Goal: Information Seeking & Learning: Learn about a topic

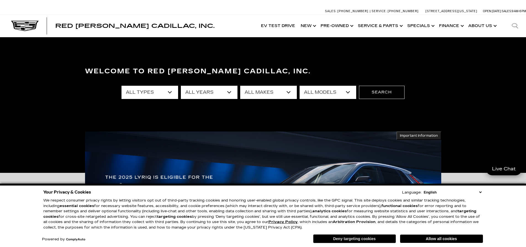
click at [342, 239] on button "Deny targeting cookies" at bounding box center [354, 239] width 83 height 9
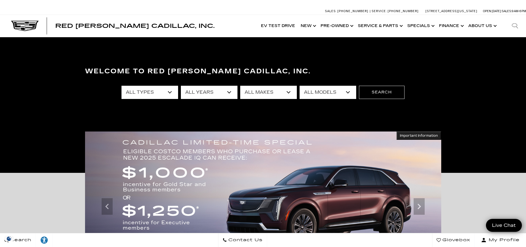
click at [168, 92] on select "All Types New Used Certified Used Demo" at bounding box center [149, 92] width 57 height 13
select select "Used"
click at [121, 86] on select "All Types New Used Certified Used Demo" at bounding box center [149, 92] width 57 height 13
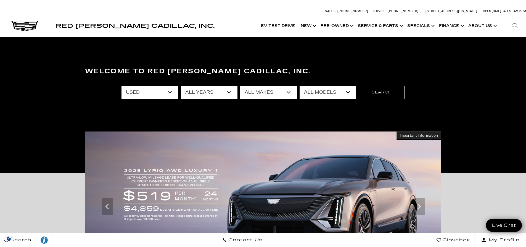
click at [287, 92] on select "All Makes Audi BMW Buick Cadillac Chevrolet Chrysler Ford Honda Jeep Land Rover…" at bounding box center [268, 92] width 57 height 13
select select "Cadillac"
click at [240, 86] on select "All Makes Audi BMW Buick Cadillac Chevrolet Chrysler Ford Honda Jeep Land Rover…" at bounding box center [268, 92] width 57 height 13
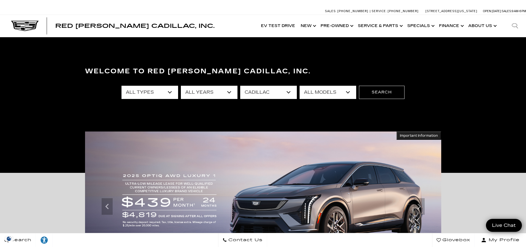
click at [349, 92] on select "All Models Escalade LYRIQ SRX XT4 XT5 XT6" at bounding box center [328, 92] width 57 height 13
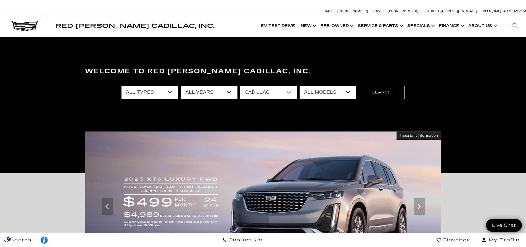
select select "Escalade"
click at [300, 86] on select "All Models Escalade LYRIQ SRX XT4 XT5 XT6" at bounding box center [328, 92] width 57 height 13
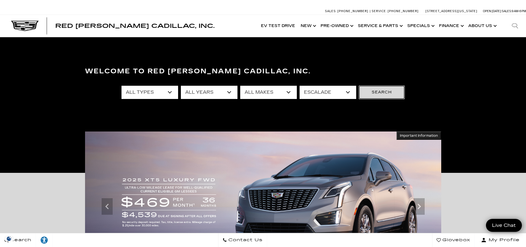
click at [380, 94] on button "Search" at bounding box center [382, 92] width 46 height 13
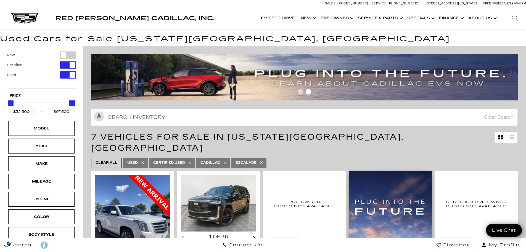
scroll to position [110, 0]
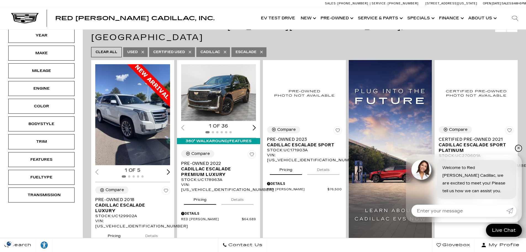
click at [518, 147] on link "✕" at bounding box center [518, 148] width 7 height 7
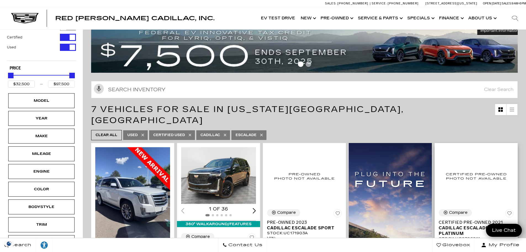
scroll to position [0, 0]
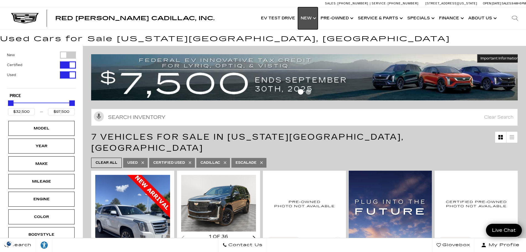
click at [316, 18] on link "Show New" at bounding box center [308, 18] width 20 height 22
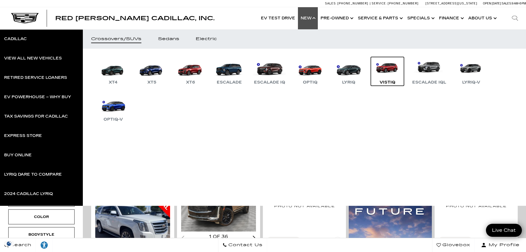
click at [385, 69] on link "VISTIQ" at bounding box center [387, 71] width 33 height 29
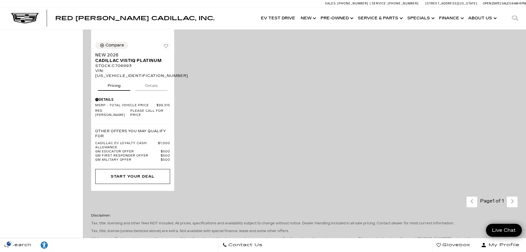
scroll to position [773, 0]
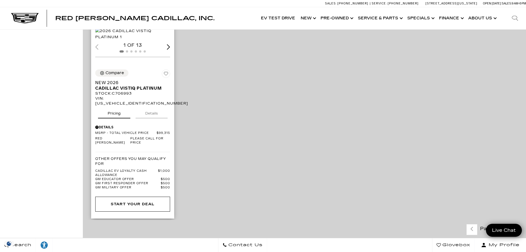
click at [170, 49] on div "Next slide" at bounding box center [168, 46] width 3 height 5
click at [169, 49] on div "Next slide" at bounding box center [168, 46] width 3 height 5
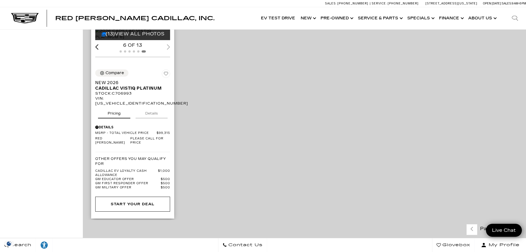
click at [132, 36] on link "(13) View All Photos" at bounding box center [133, 33] width 63 height 5
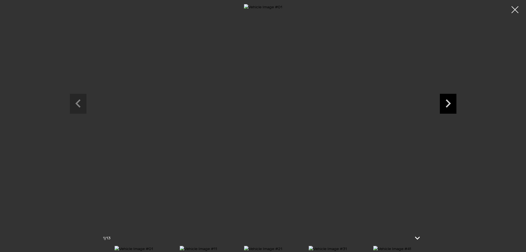
click at [449, 103] on icon "Next slide" at bounding box center [448, 103] width 5 height 8
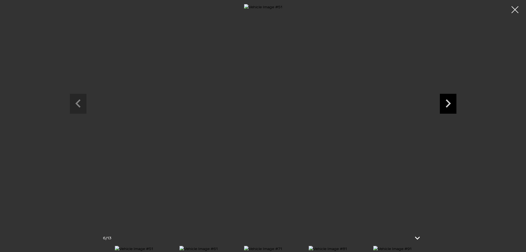
click at [449, 103] on icon "Next slide" at bounding box center [448, 103] width 5 height 8
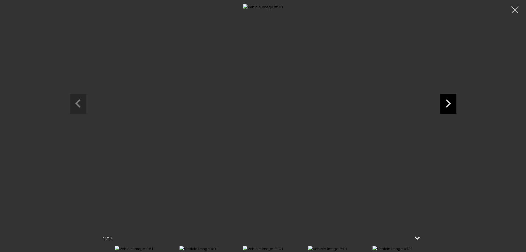
click at [450, 102] on icon "Next slide" at bounding box center [448, 103] width 17 height 18
click at [449, 103] on icon "Next slide" at bounding box center [448, 103] width 5 height 8
click at [515, 10] on div at bounding box center [515, 9] width 15 height 15
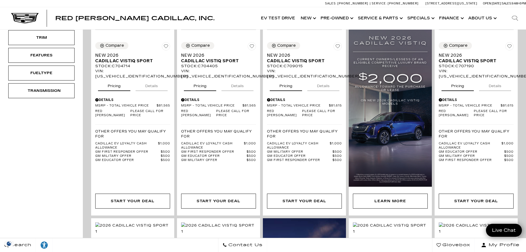
scroll to position [83, 0]
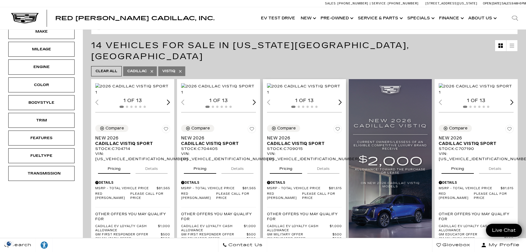
click at [342, 105] on div "Next slide" at bounding box center [339, 101] width 3 height 5
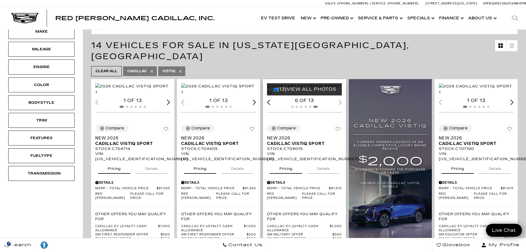
click at [290, 92] on link "(13) View All Photos" at bounding box center [304, 88] width 63 height 5
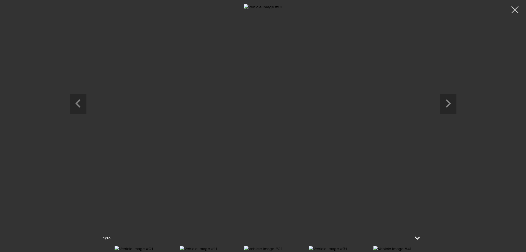
scroll to position [304, 0]
click at [447, 101] on icon "Next slide" at bounding box center [448, 103] width 17 height 18
click at [449, 102] on icon "Next slide" at bounding box center [448, 103] width 5 height 8
click at [449, 102] on icon "Next slide" at bounding box center [448, 103] width 17 height 18
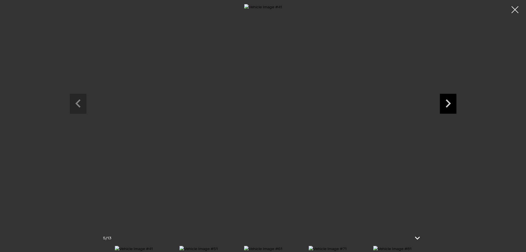
click at [449, 102] on icon "Next slide" at bounding box center [448, 103] width 17 height 18
click at [450, 102] on icon "Next slide" at bounding box center [448, 103] width 17 height 18
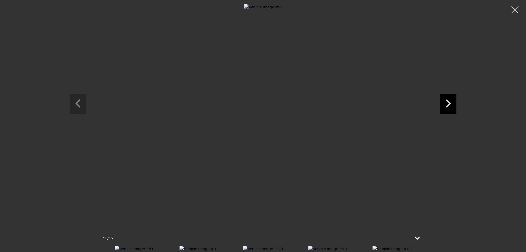
click at [450, 102] on icon "Next slide" at bounding box center [448, 103] width 17 height 18
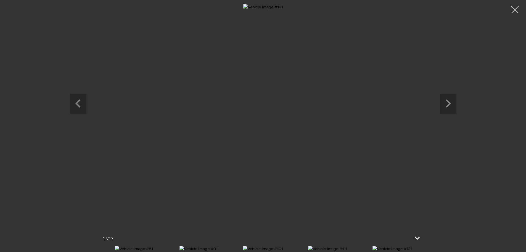
click at [514, 10] on div at bounding box center [515, 9] width 15 height 15
